Goal: Task Accomplishment & Management: Use online tool/utility

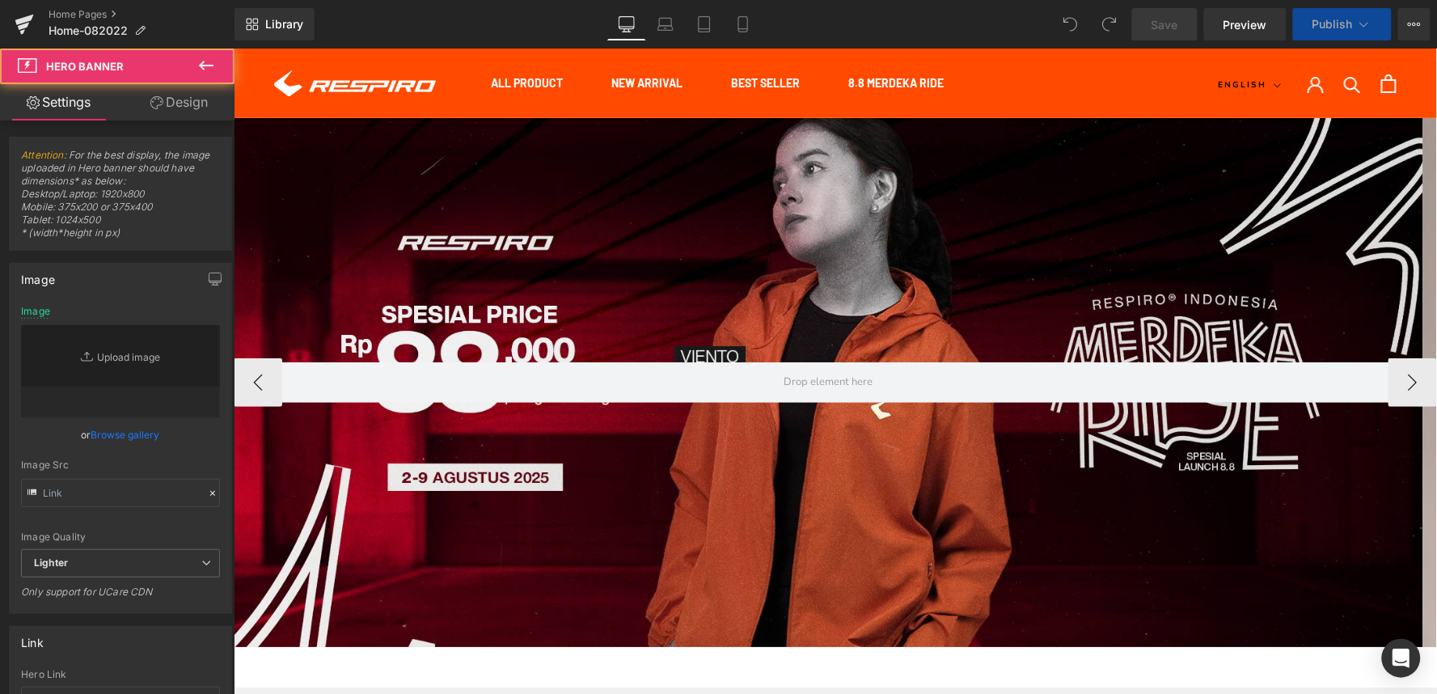
click at [780, 154] on div "Hero Banner" at bounding box center [827, 381] width 1189 height 529
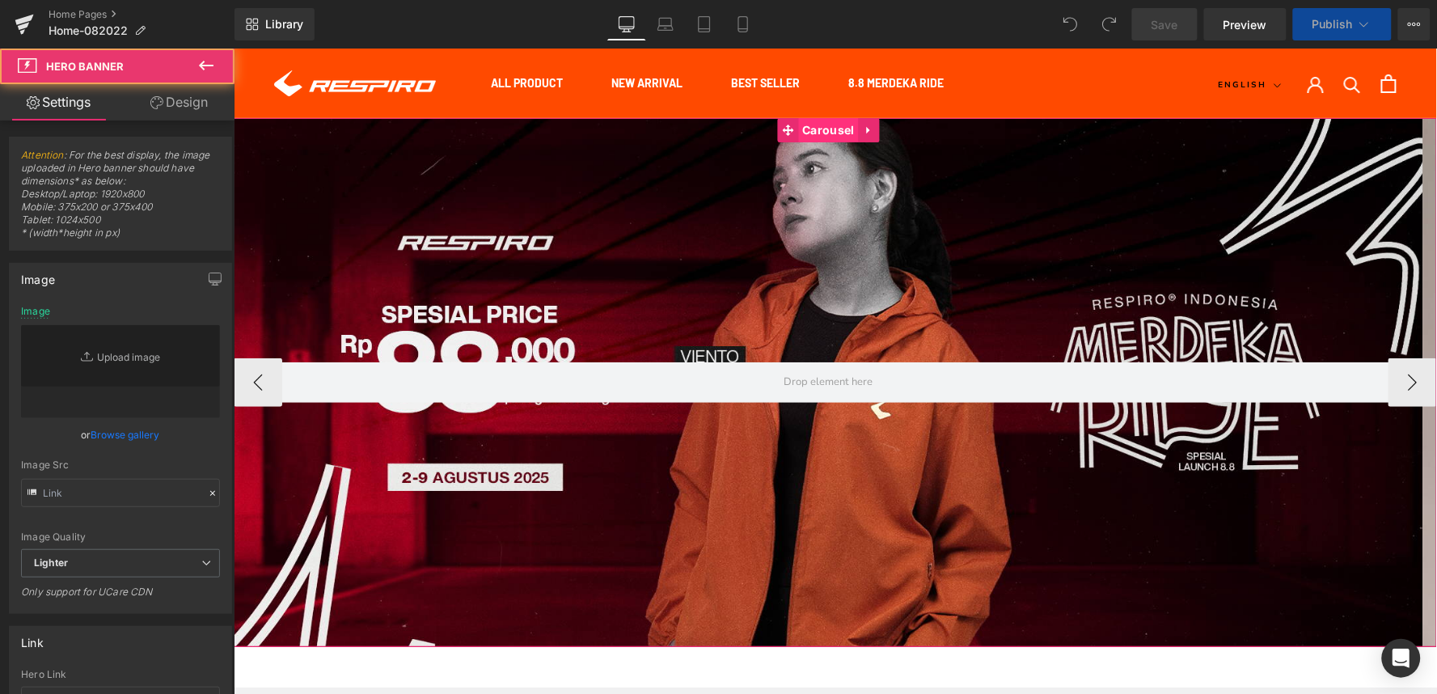
click at [817, 129] on span "Carousel" at bounding box center [827, 129] width 60 height 24
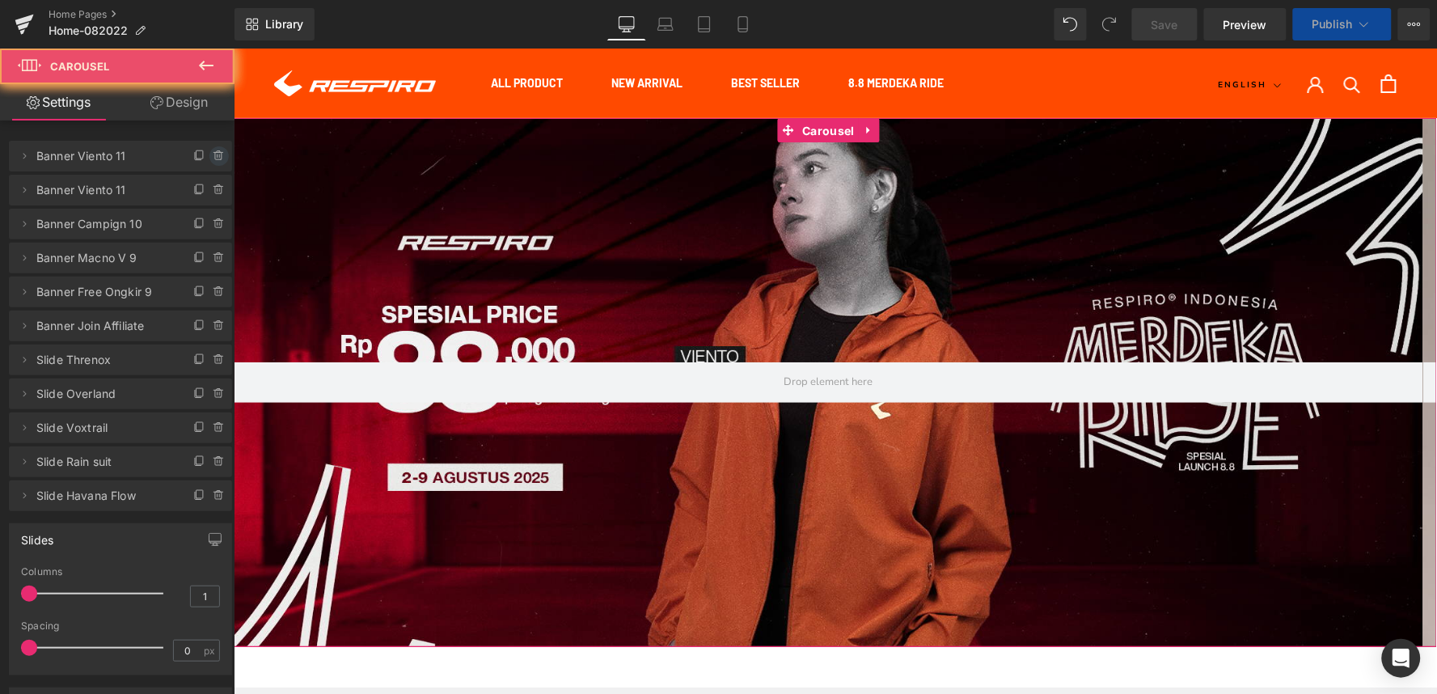
click at [214, 157] on icon at bounding box center [219, 156] width 13 height 13
drag, startPoint x: 214, startPoint y: 157, endPoint x: 332, endPoint y: 32, distance: 171.6
click at [214, 157] on button "Delete" at bounding box center [201, 156] width 51 height 21
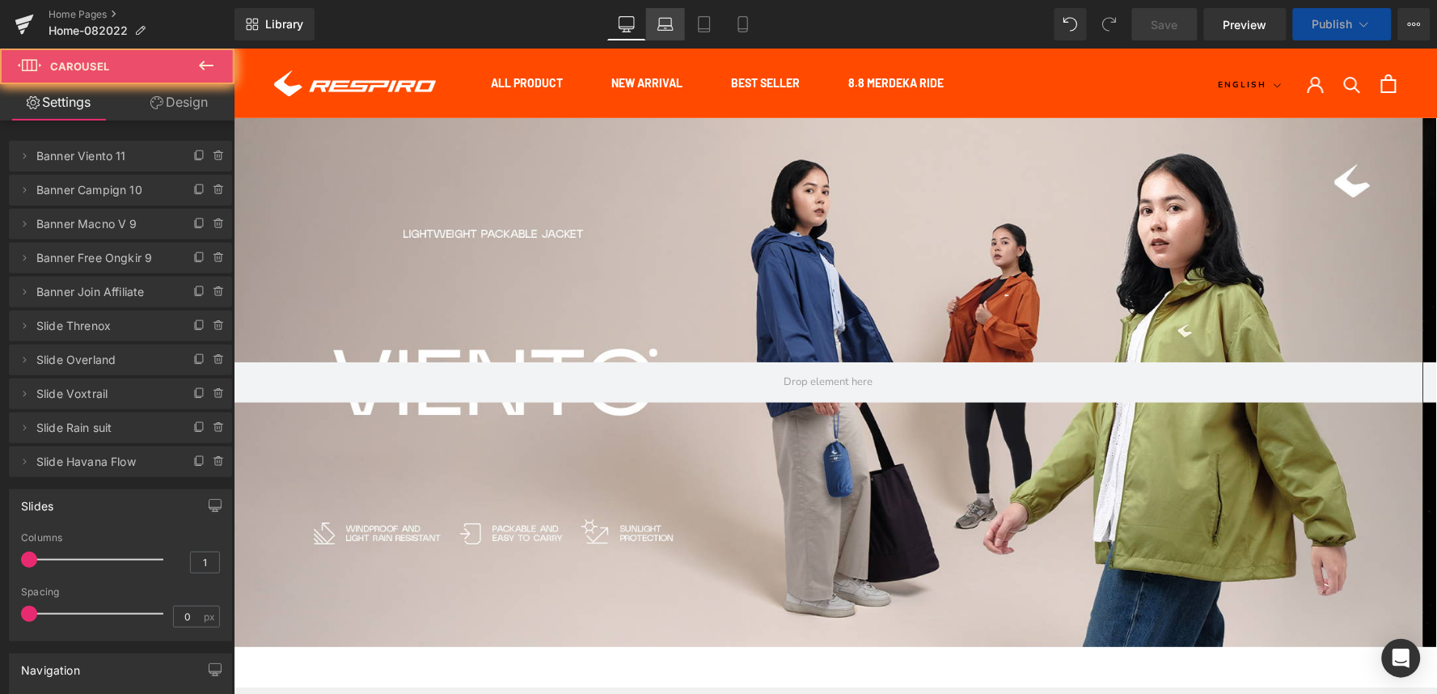
drag, startPoint x: 674, startPoint y: 26, endPoint x: 380, endPoint y: 8, distance: 294.1
click at [674, 26] on icon at bounding box center [665, 24] width 16 height 16
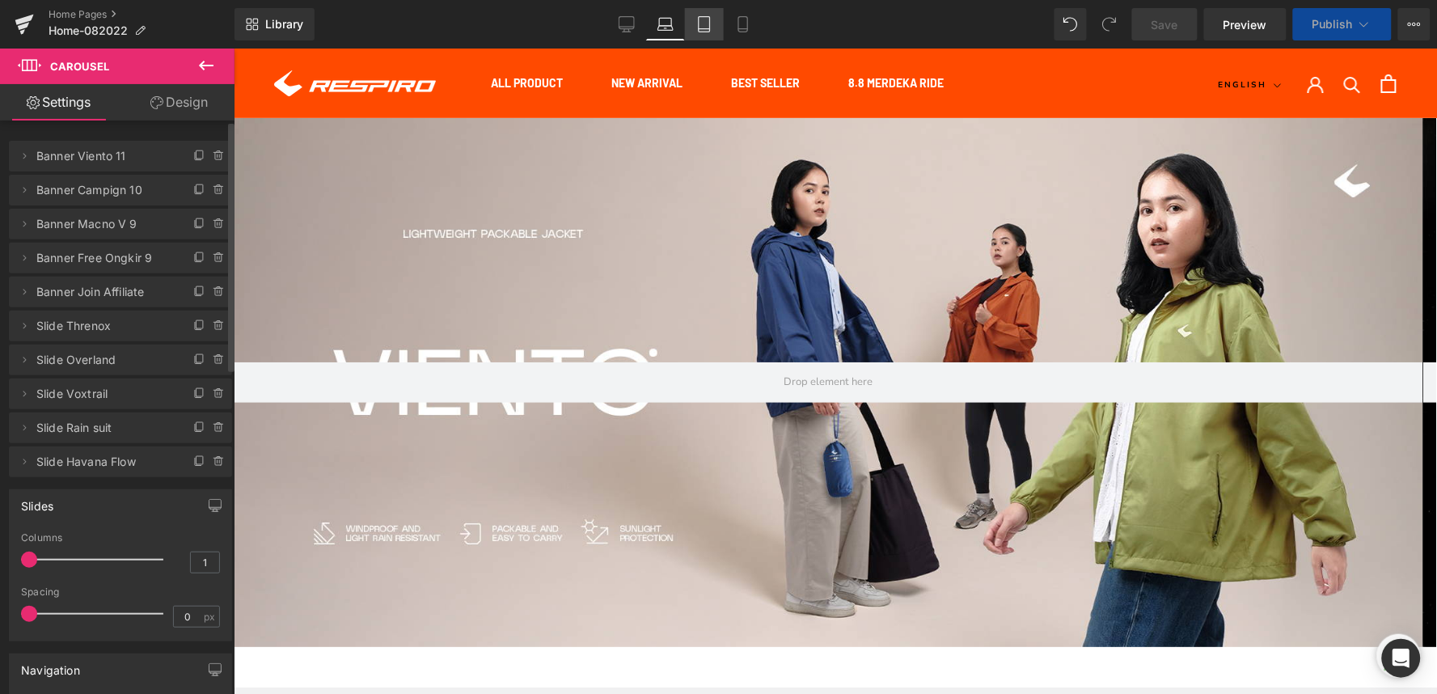
click at [693, 32] on link "Tablet" at bounding box center [704, 24] width 39 height 32
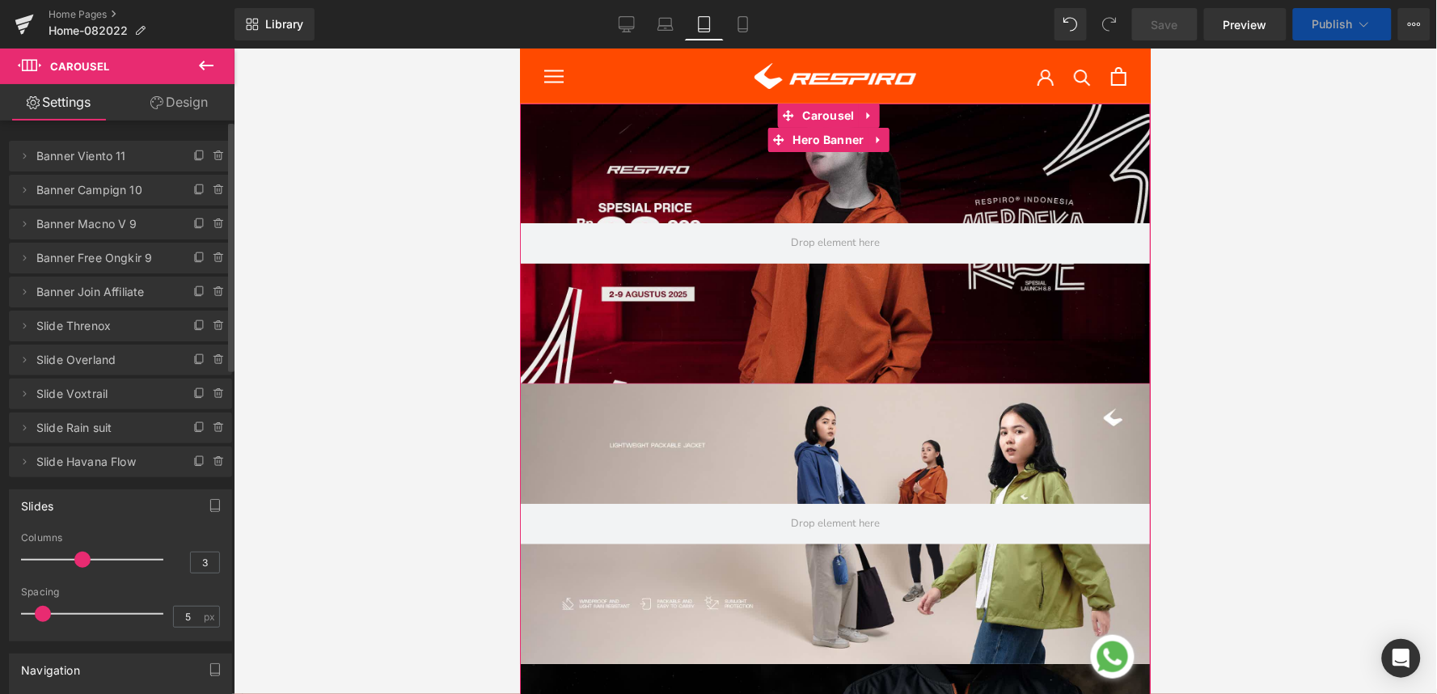
scroll to position [73, 0]
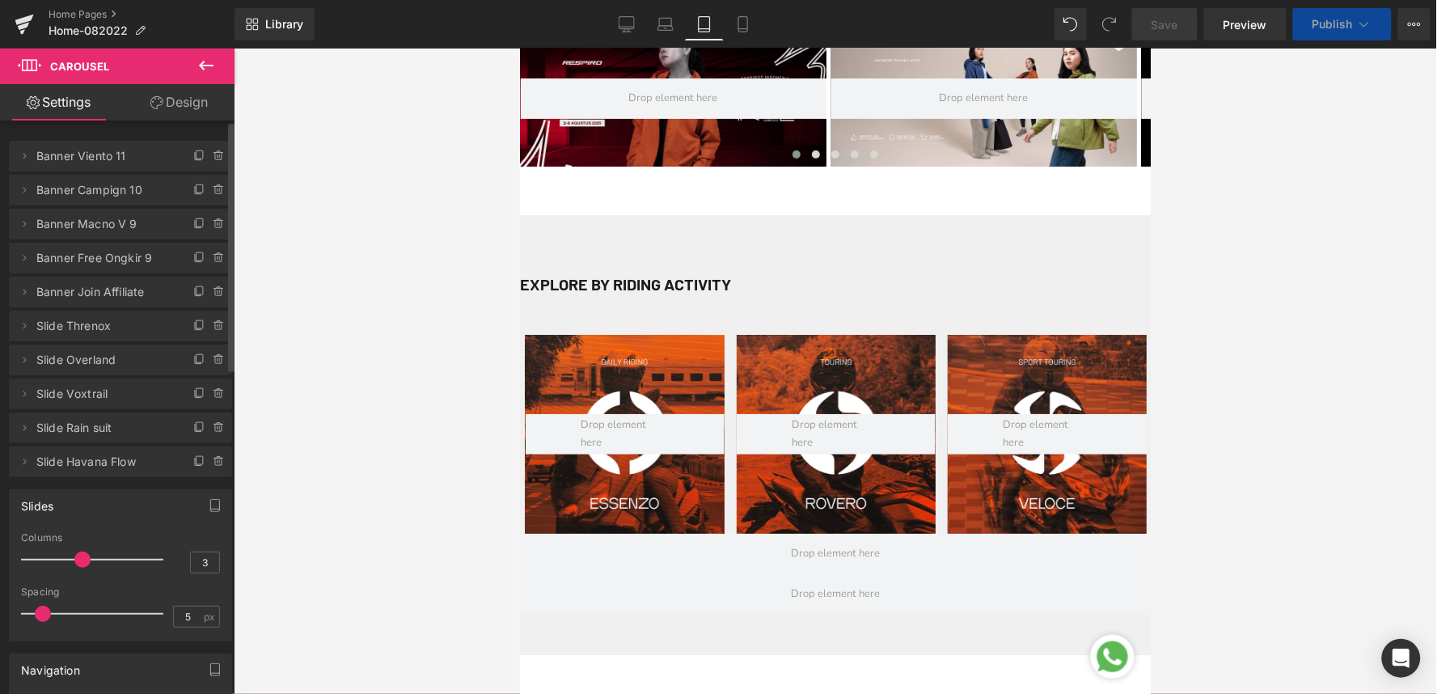
click at [565, 131] on div at bounding box center [672, 98] width 306 height 136
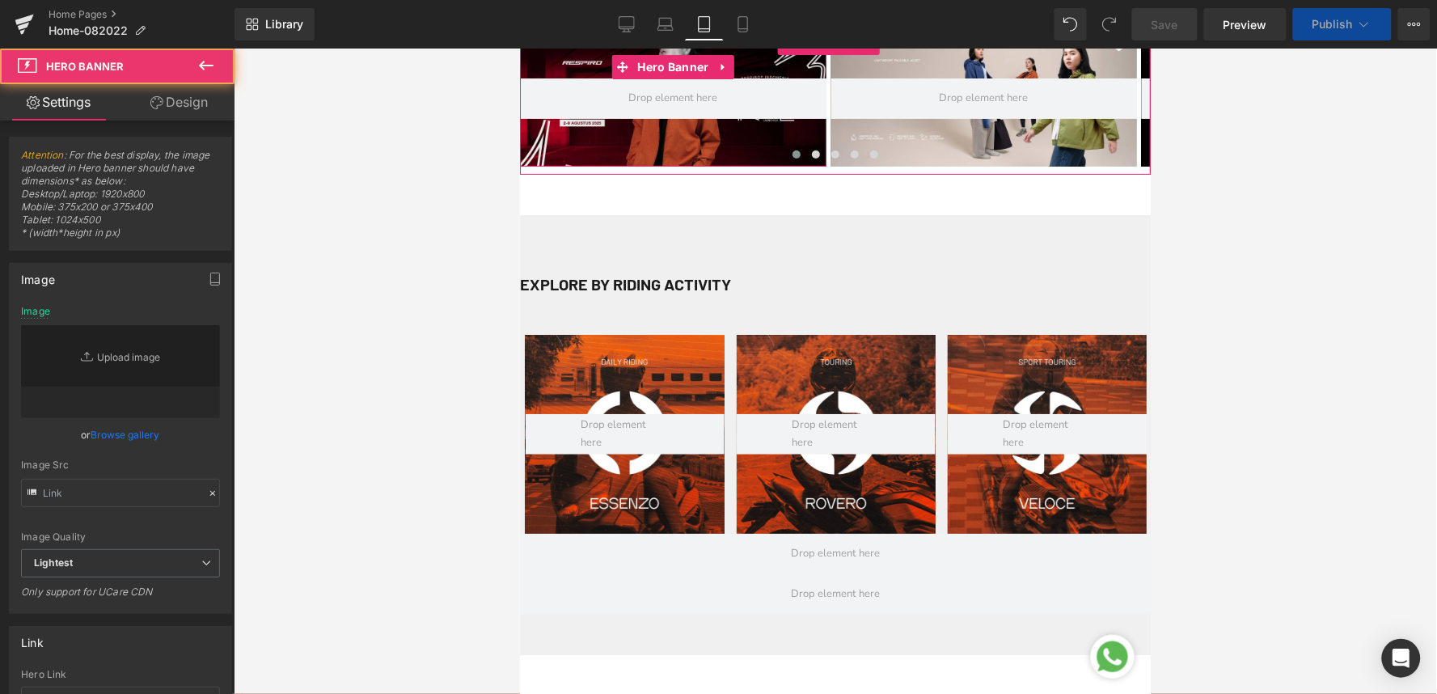
scroll to position [0, 0]
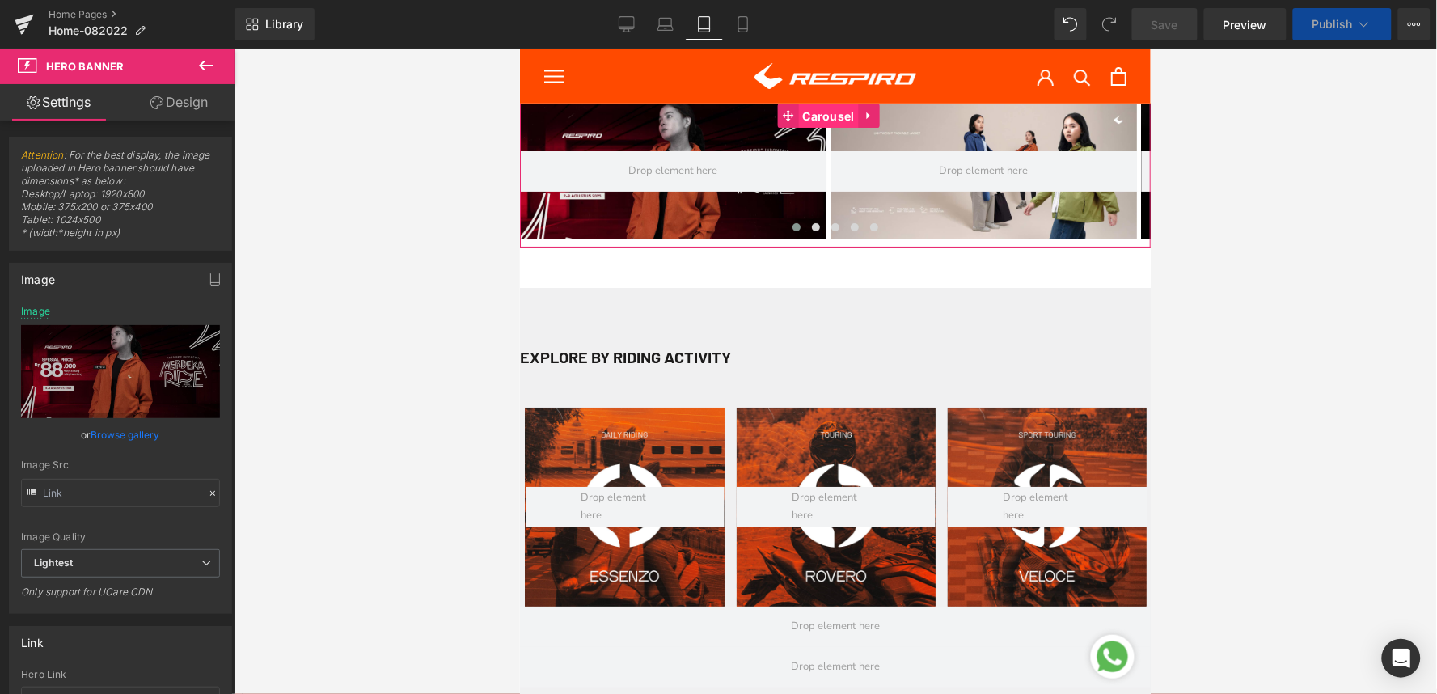
click at [808, 112] on span "Carousel" at bounding box center [827, 116] width 60 height 24
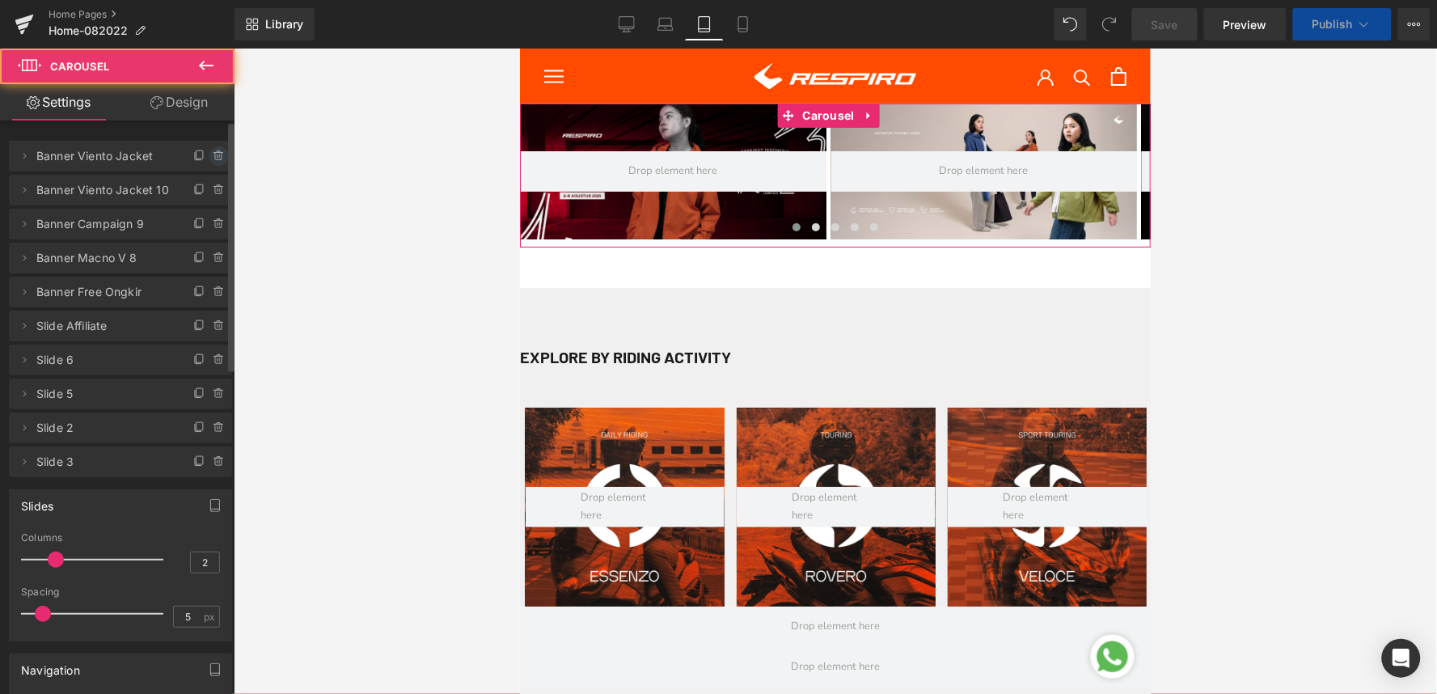
click at [216, 154] on icon at bounding box center [219, 156] width 13 height 13
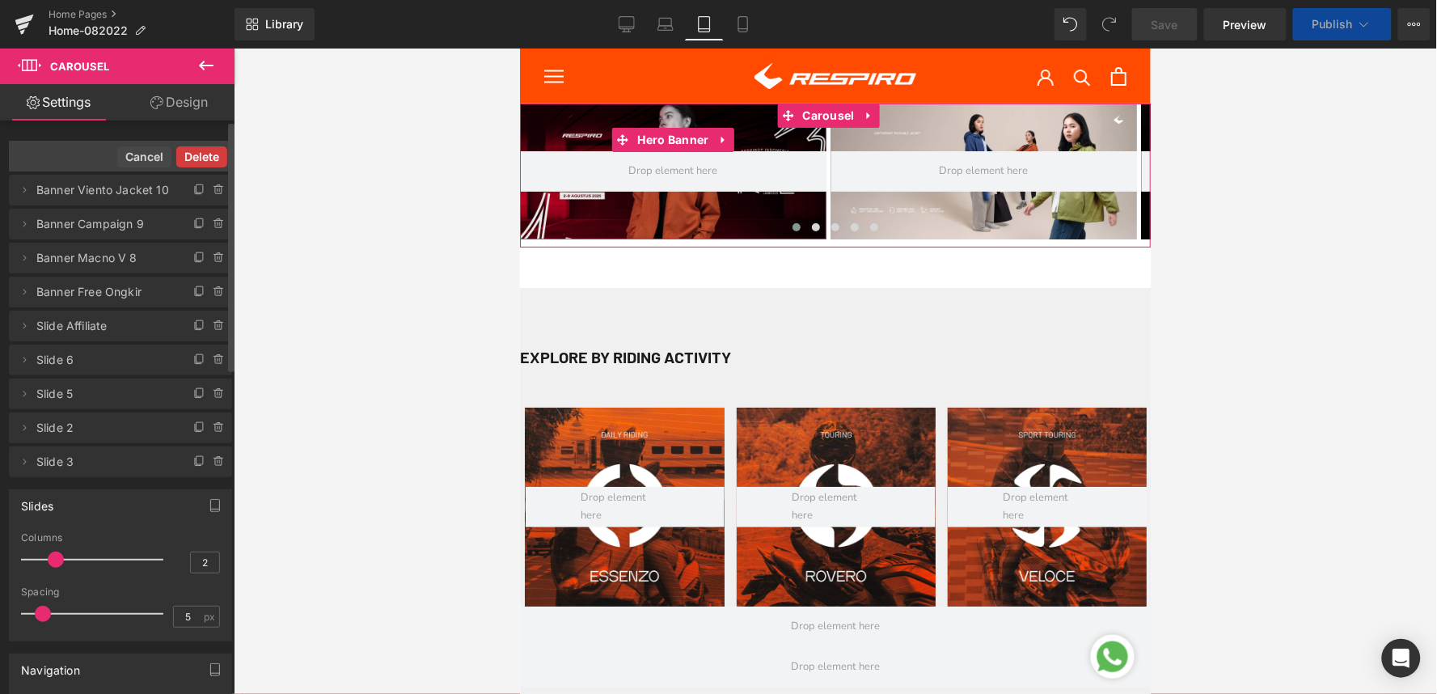
click at [201, 156] on button "Delete" at bounding box center [201, 156] width 51 height 21
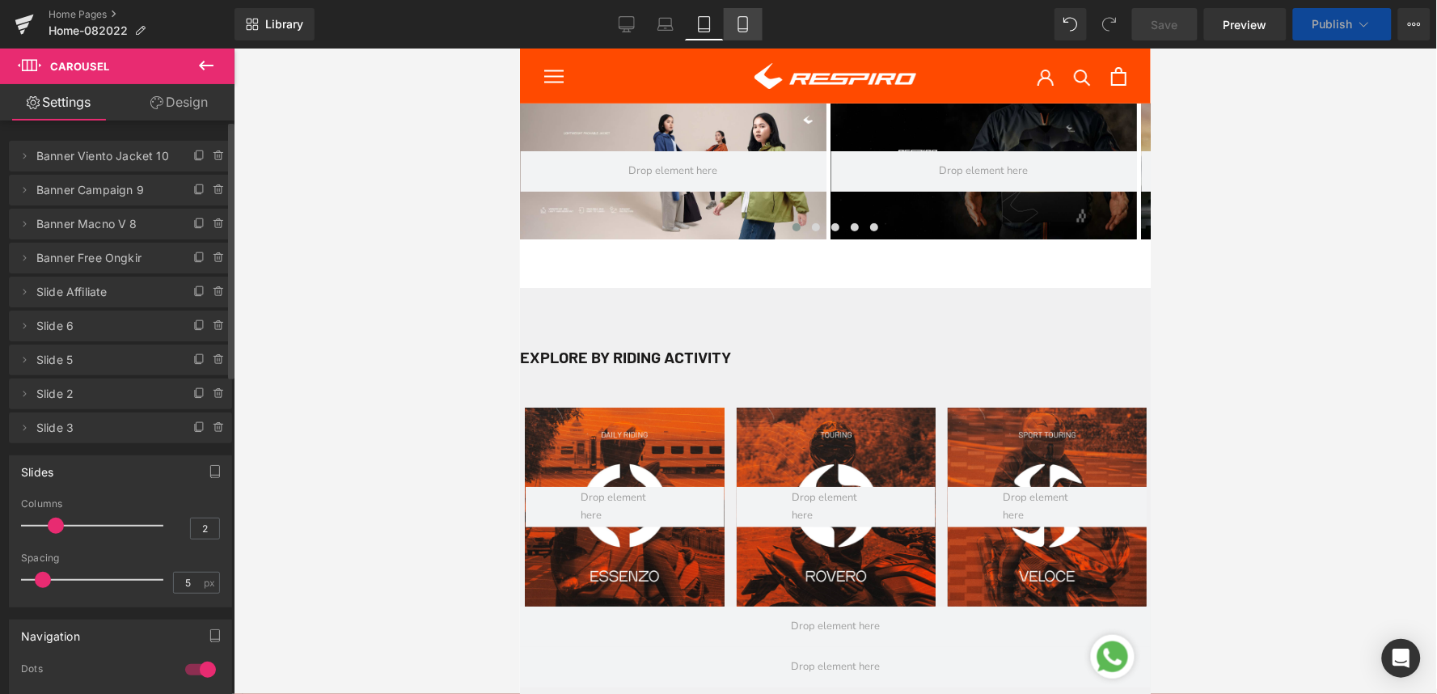
click at [738, 29] on icon at bounding box center [743, 24] width 16 height 16
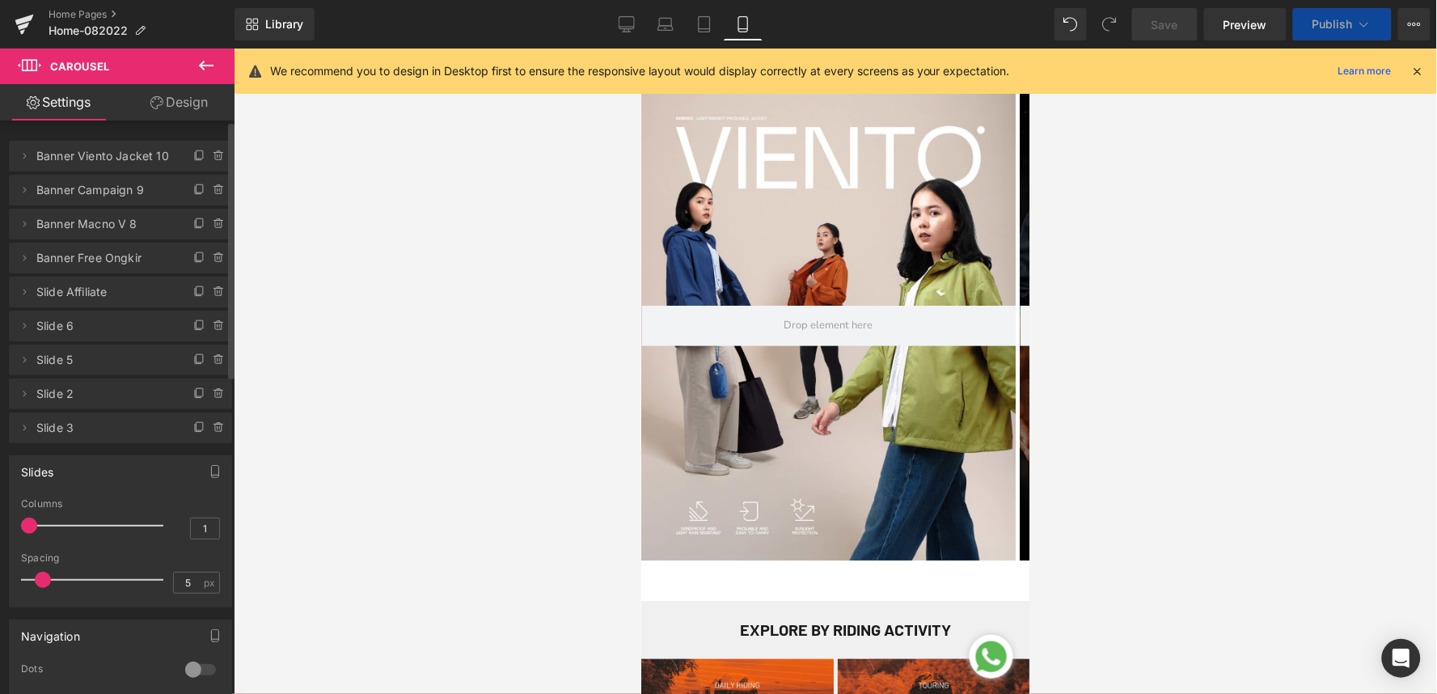
click at [1248, 188] on div at bounding box center [835, 371] width 1203 height 645
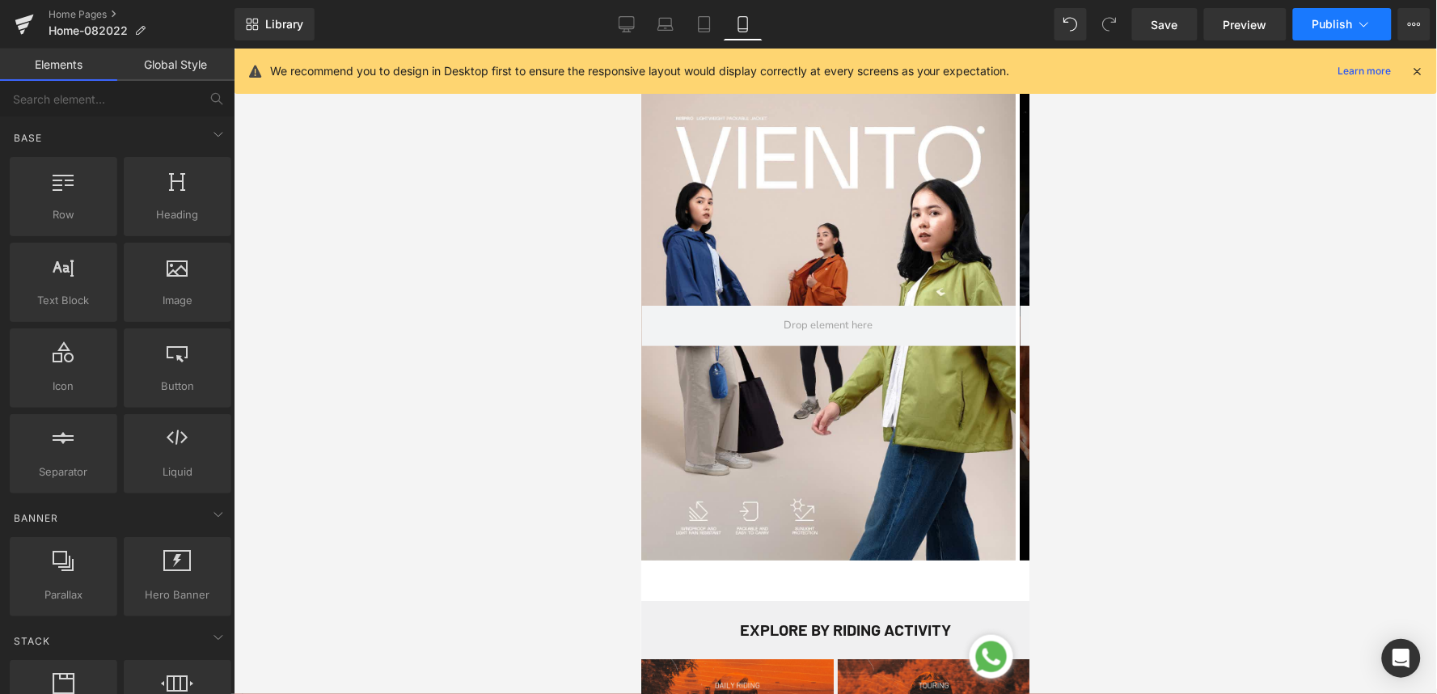
click at [1330, 21] on span "Publish" at bounding box center [1332, 24] width 40 height 13
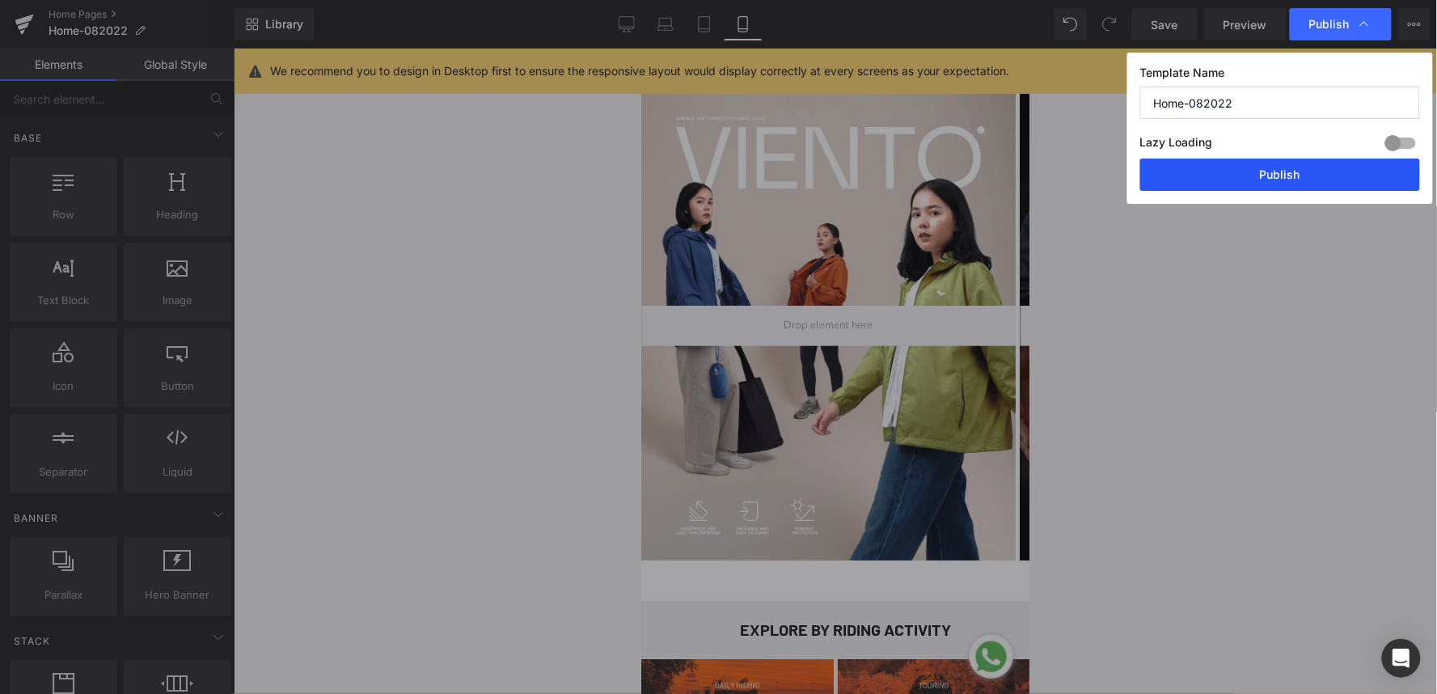
click at [1253, 173] on button "Publish" at bounding box center [1280, 174] width 280 height 32
